Goal: Information Seeking & Learning: Learn about a topic

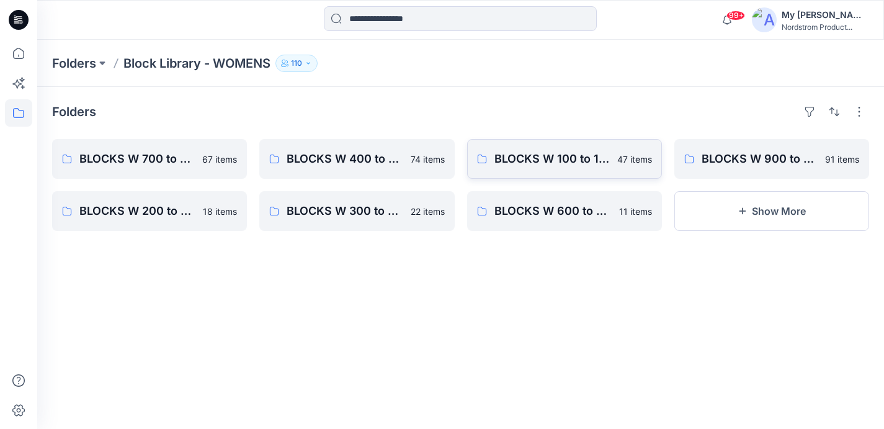
click at [559, 172] on link "BLOCKS W 100 to 199 - Woven Tops, Shirts, PJ Tops 47 items" at bounding box center [564, 159] width 195 height 40
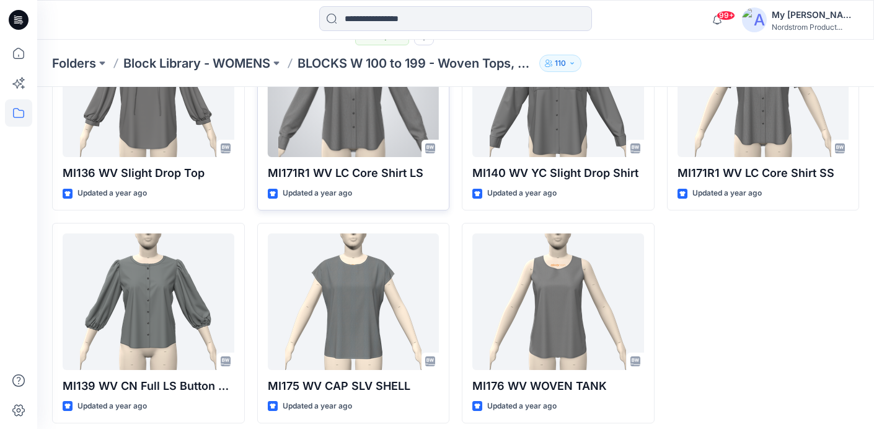
scroll to position [2262, 0]
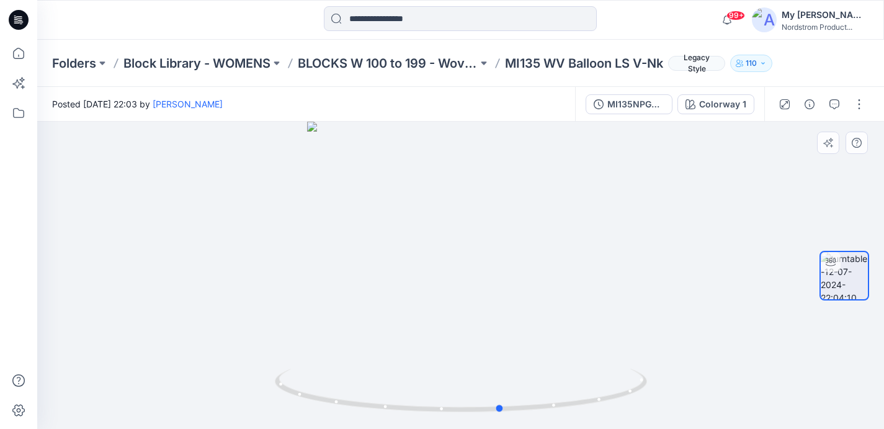
drag, startPoint x: 713, startPoint y: 270, endPoint x: 381, endPoint y: 327, distance: 336.5
click at [381, 327] on div at bounding box center [460, 275] width 846 height 307
drag, startPoint x: 753, startPoint y: 285, endPoint x: 426, endPoint y: 329, distance: 330.4
click at [426, 329] on div at bounding box center [460, 275] width 846 height 307
drag, startPoint x: 685, startPoint y: 222, endPoint x: 680, endPoint y: 252, distance: 30.7
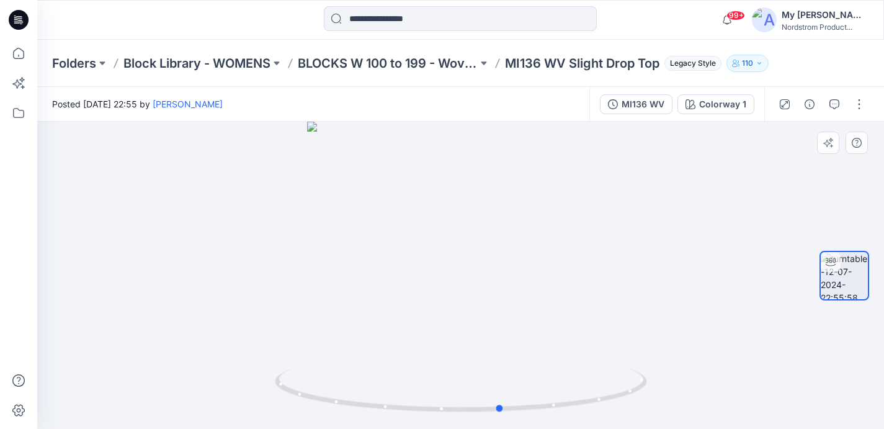
click at [680, 252] on div at bounding box center [460, 275] width 846 height 307
drag, startPoint x: 509, startPoint y: 63, endPoint x: 660, endPoint y: 65, distance: 151.3
click at [659, 65] on p "MI136 WV Slight Drop Top" at bounding box center [582, 63] width 154 height 17
copy p "MI136 WV Slight Drop Top"
